Goal: Task Accomplishment & Management: Manage account settings

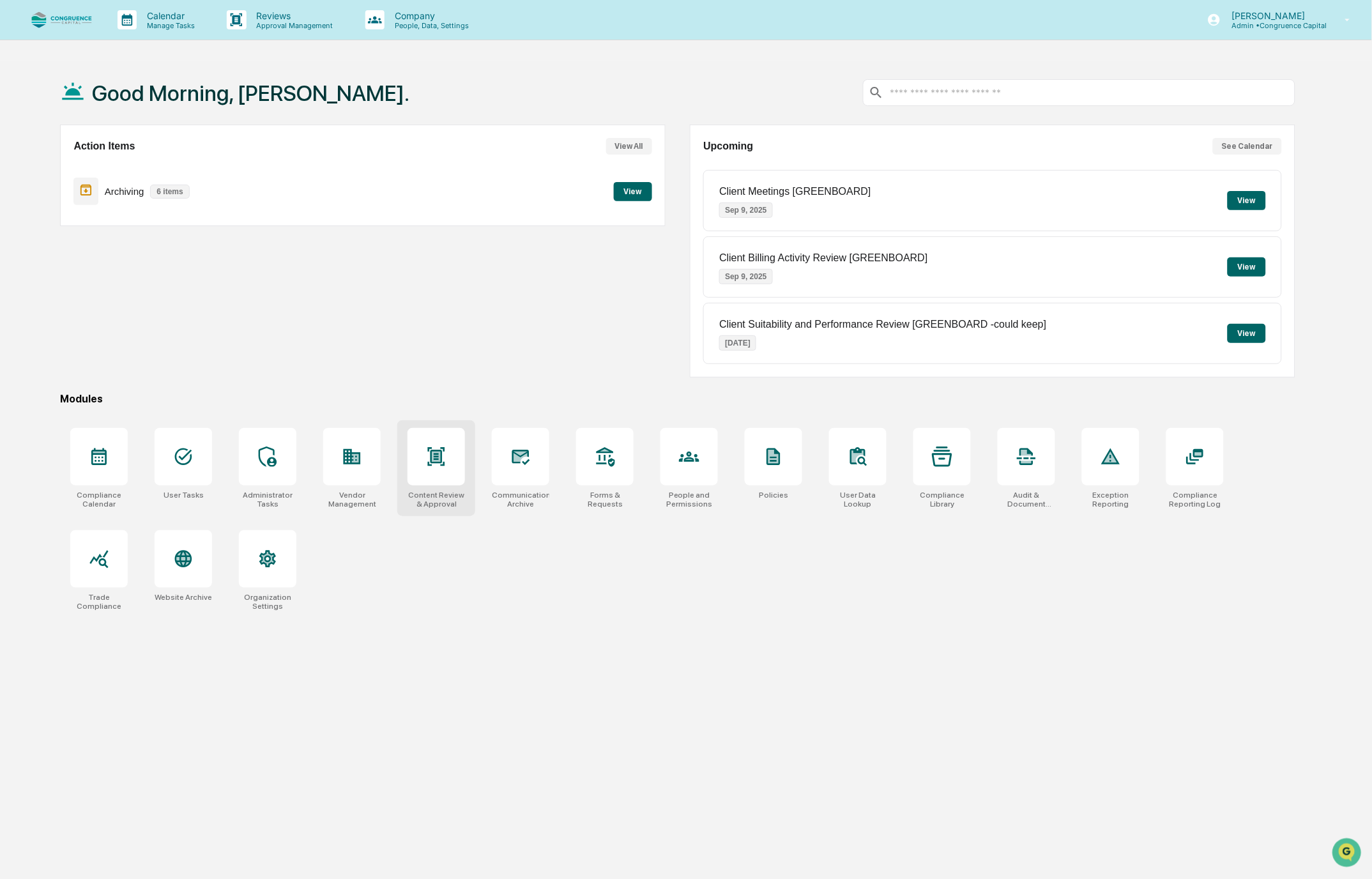
click at [446, 469] on div at bounding box center [436, 456] width 57 height 57
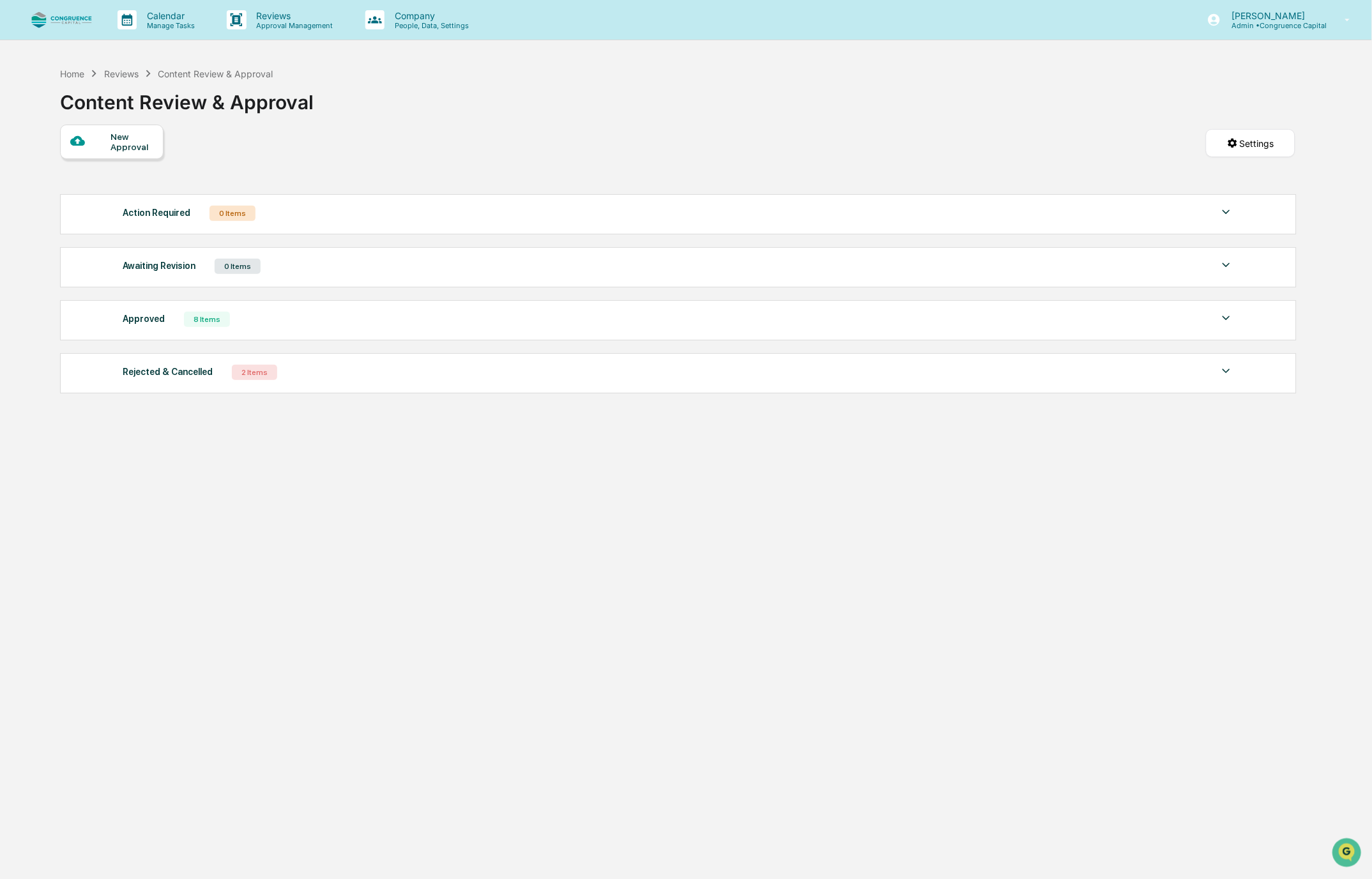
click at [145, 322] on div "Approved" at bounding box center [143, 319] width 42 height 17
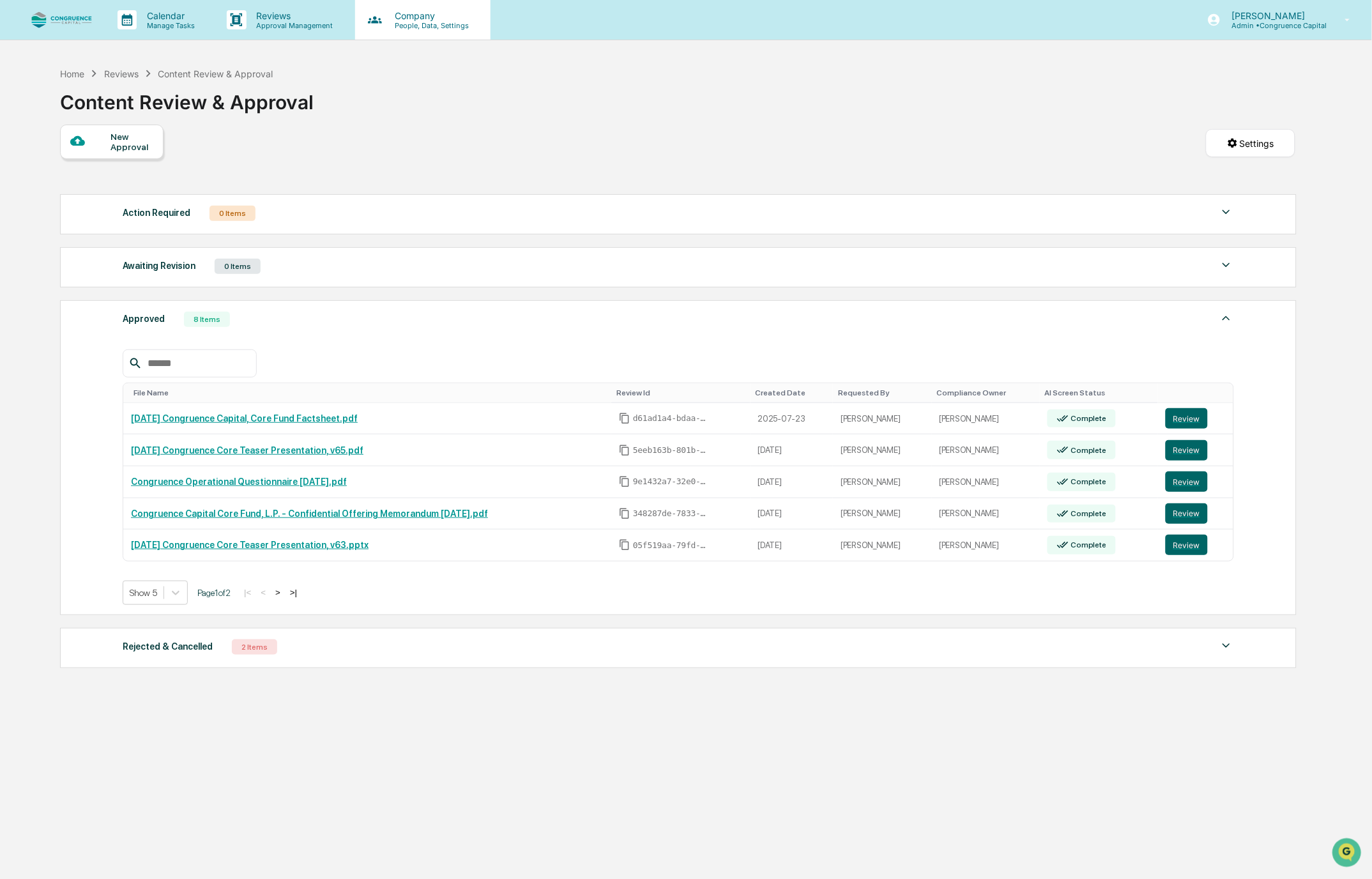
click at [413, 21] on p "People, Data, Settings" at bounding box center [430, 26] width 90 height 9
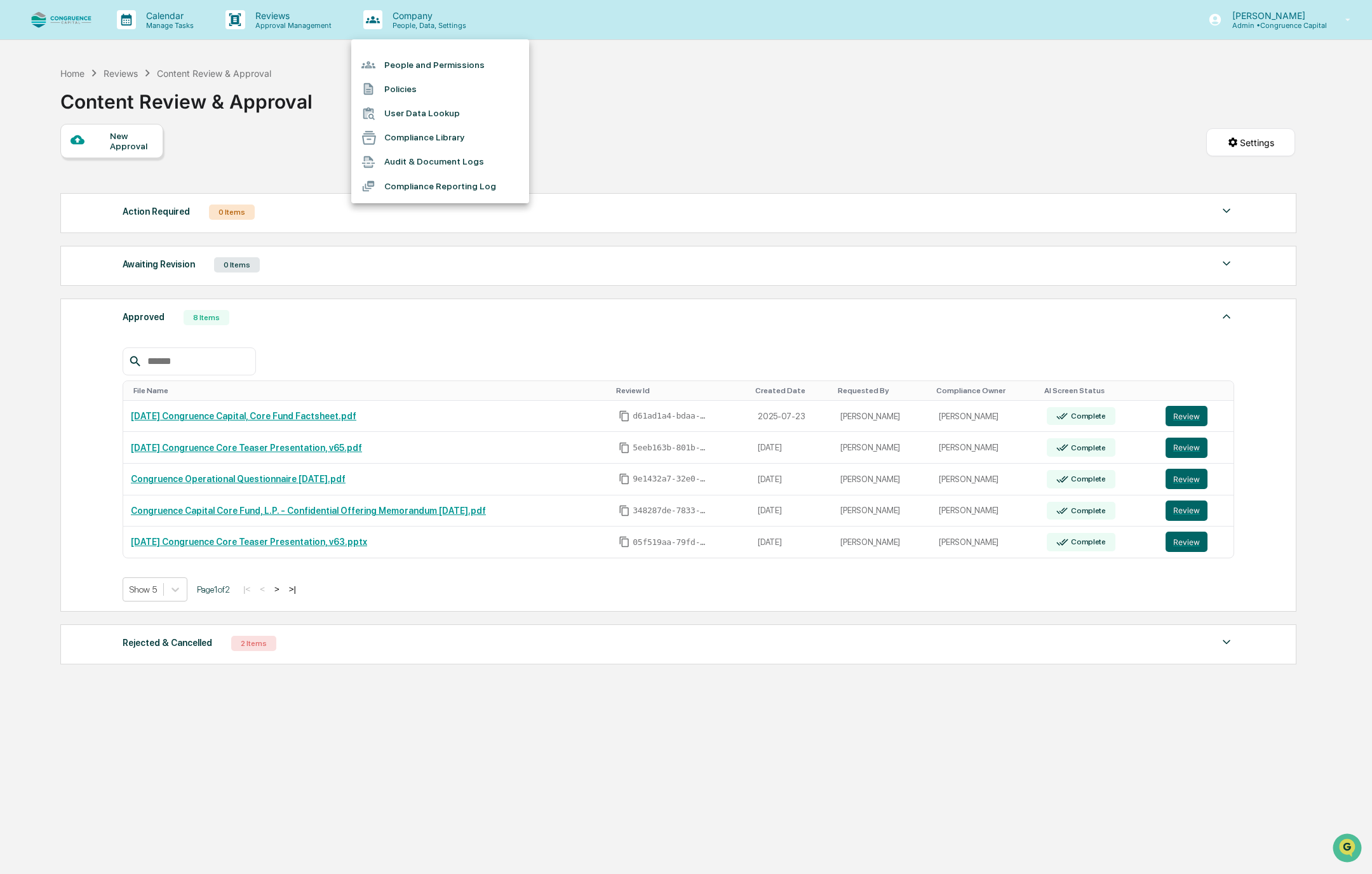
click at [689, 109] on div at bounding box center [686, 437] width 1372 height 874
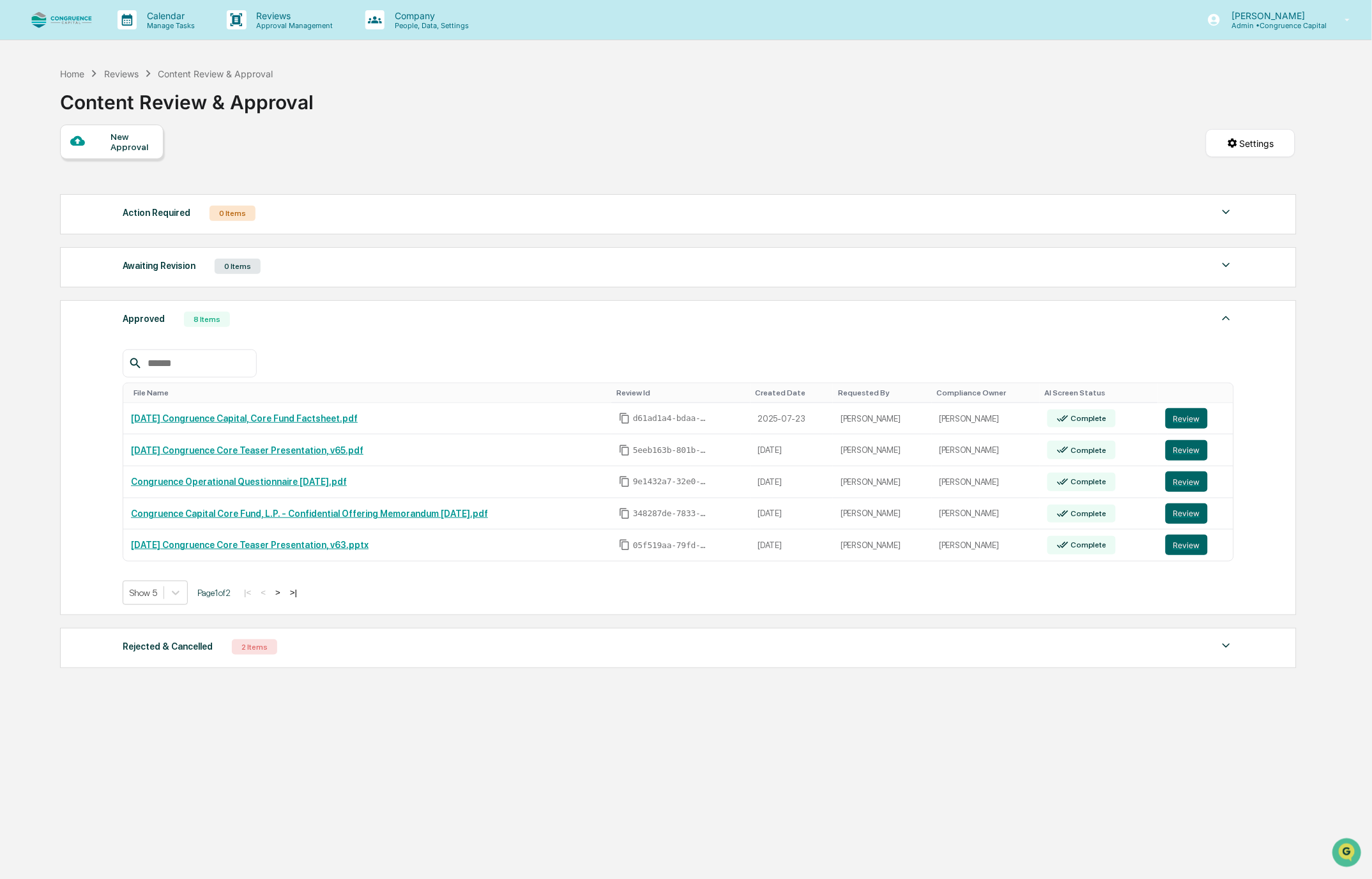
click at [284, 598] on button ">" at bounding box center [278, 593] width 13 height 11
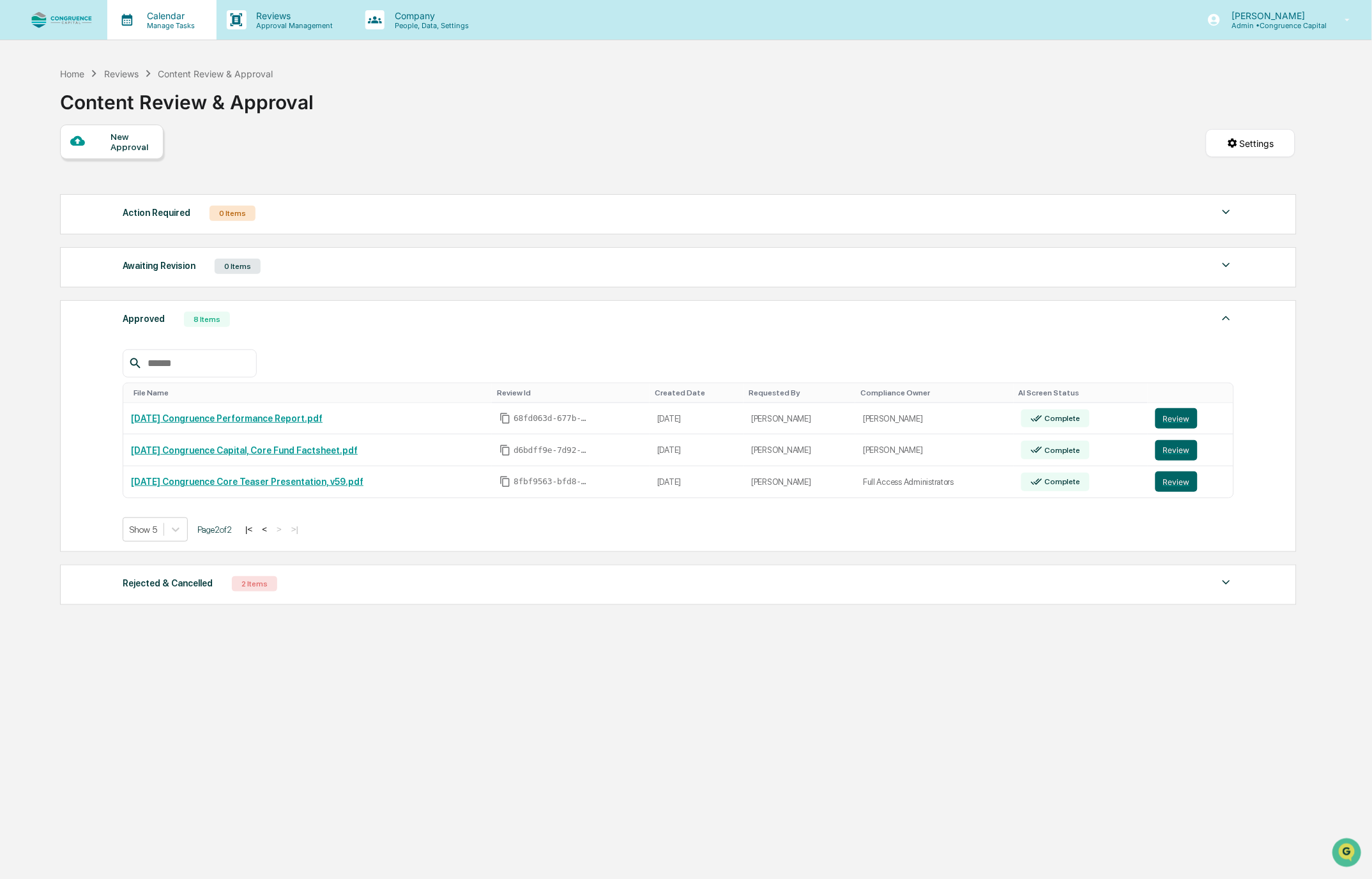
click at [168, 21] on p "Manage Tasks" at bounding box center [169, 26] width 64 height 9
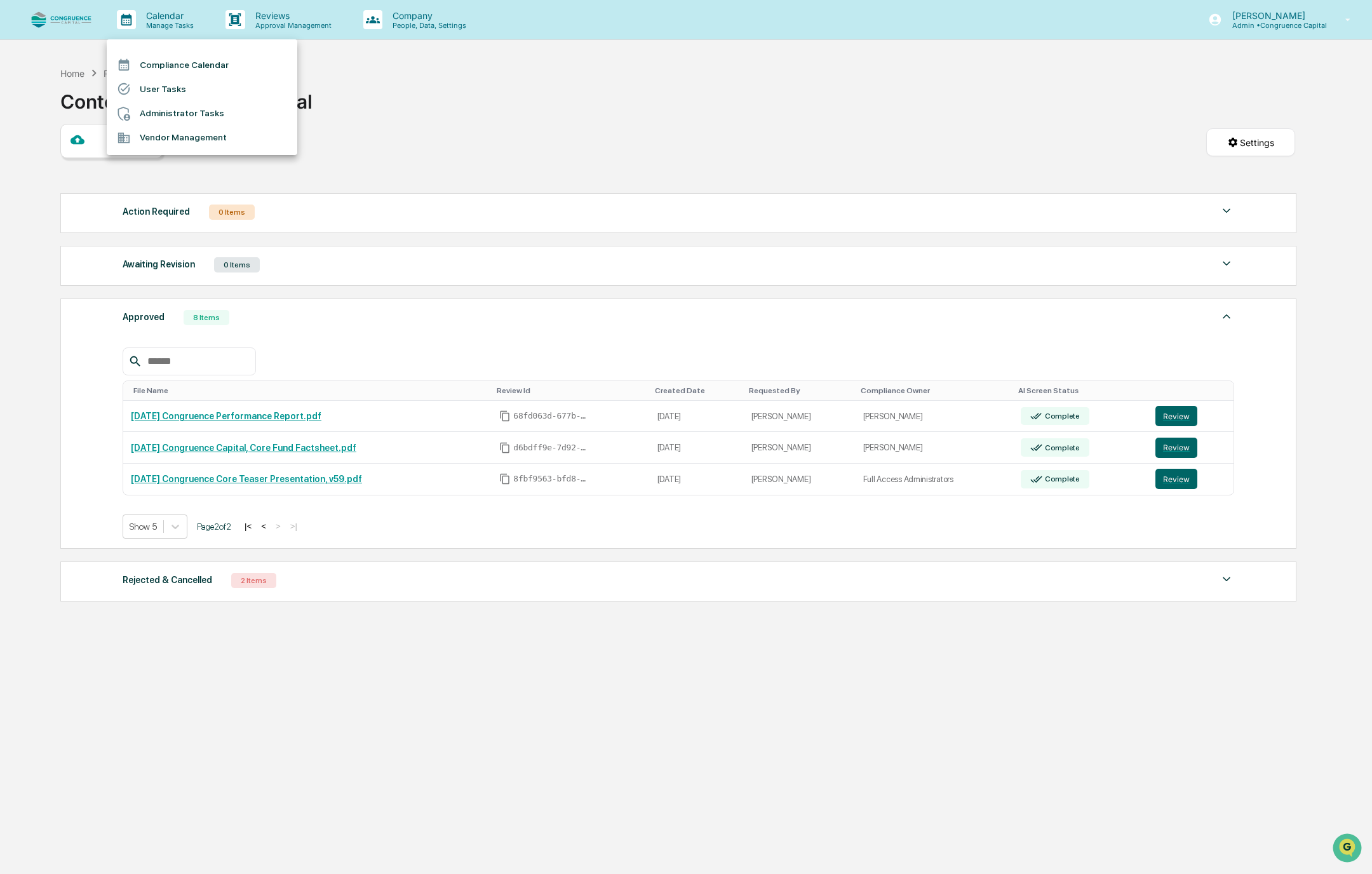
click at [291, 24] on div at bounding box center [686, 437] width 1372 height 874
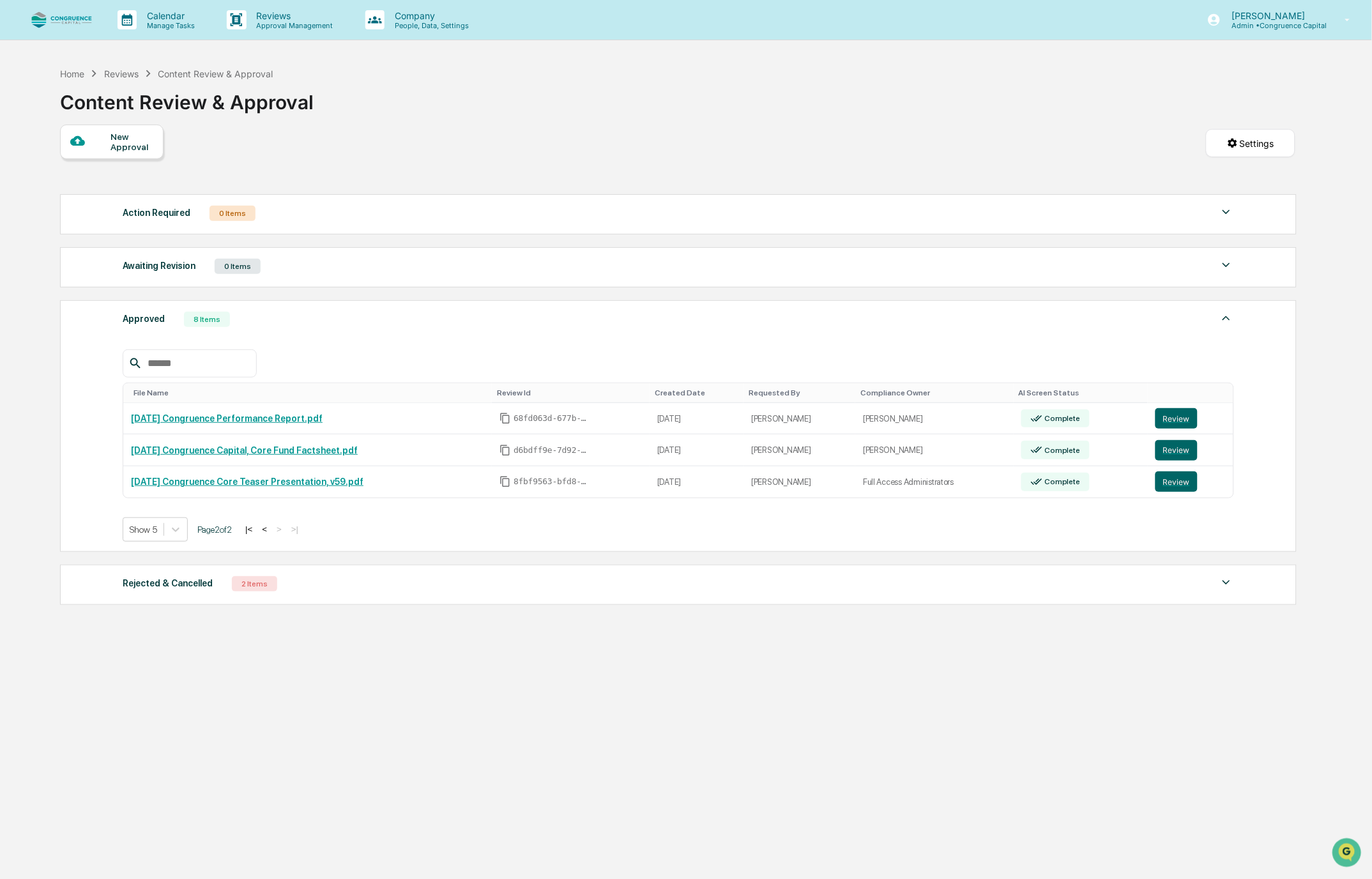
click at [292, 25] on p "Approval Management" at bounding box center [293, 26] width 93 height 9
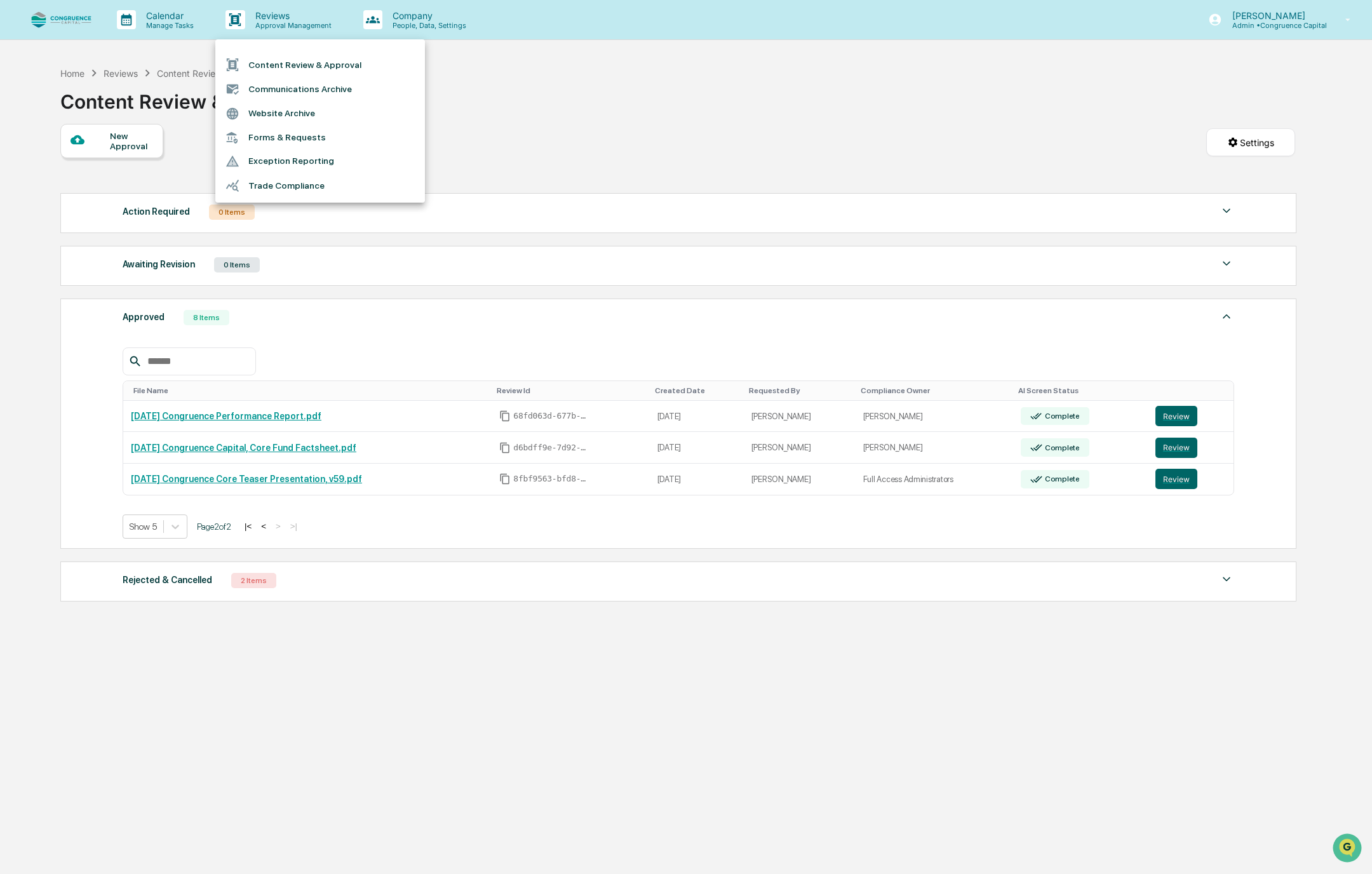
click at [289, 131] on li "Forms & Requests" at bounding box center [320, 137] width 209 height 24
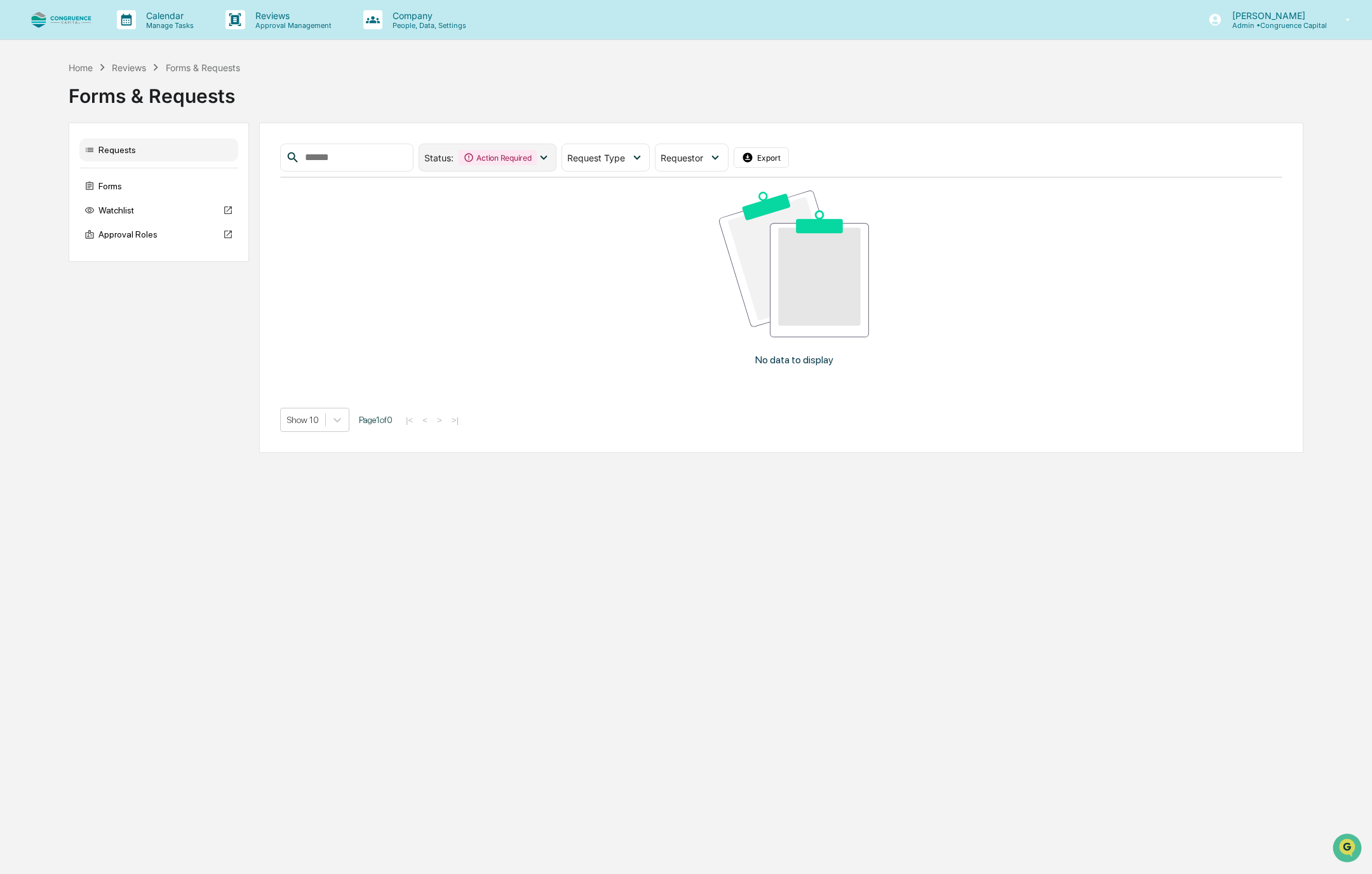
click at [509, 164] on div "Action Required" at bounding box center [497, 158] width 78 height 15
click at [441, 263] on div at bounding box center [435, 265] width 11 height 11
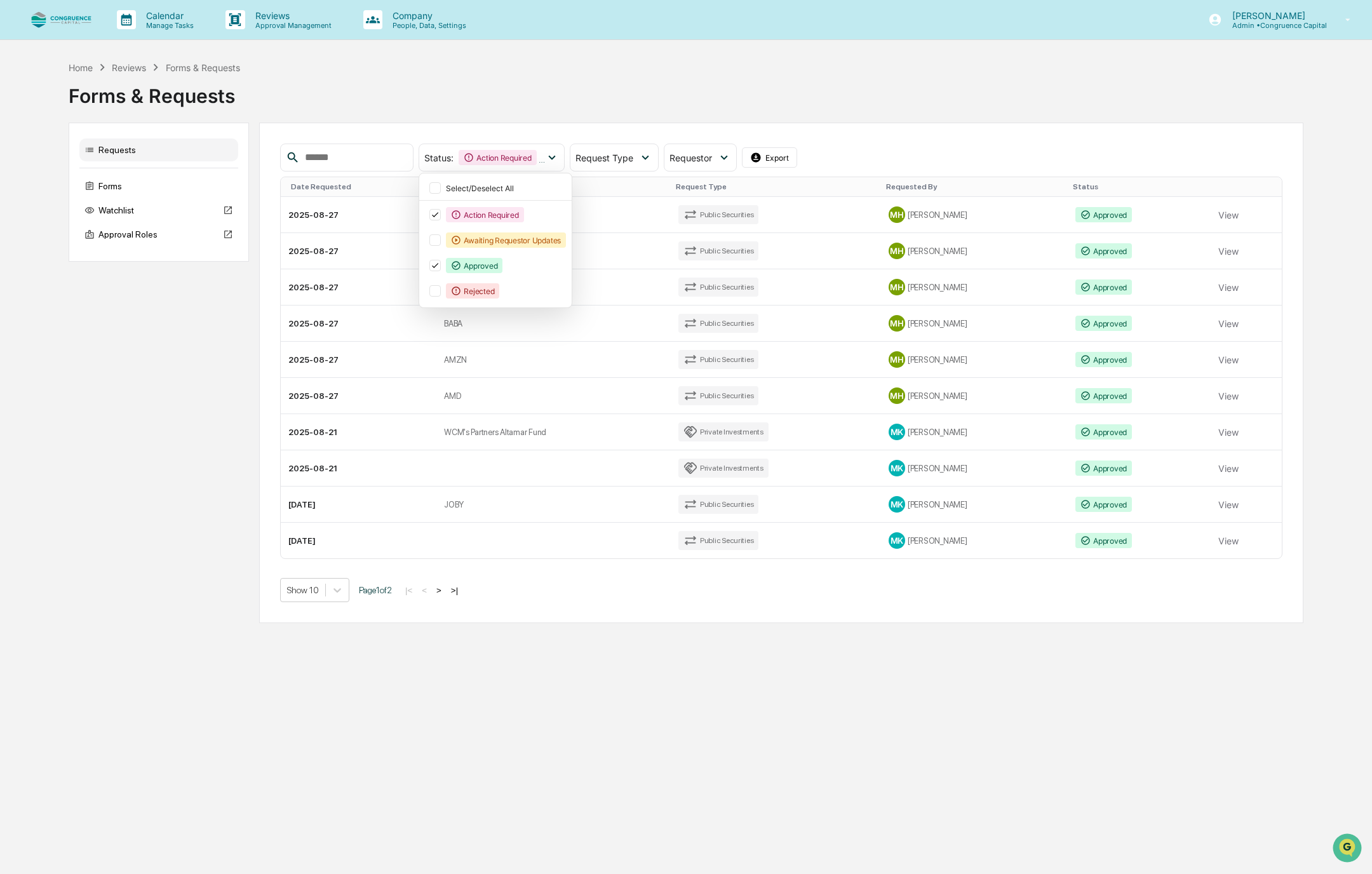
click at [867, 700] on div "Calendar Manage Tasks Reviews Approval Management Company People, Data, Setting…" at bounding box center [686, 437] width 1372 height 874
